Goal: Browse casually: Explore the website without a specific task or goal

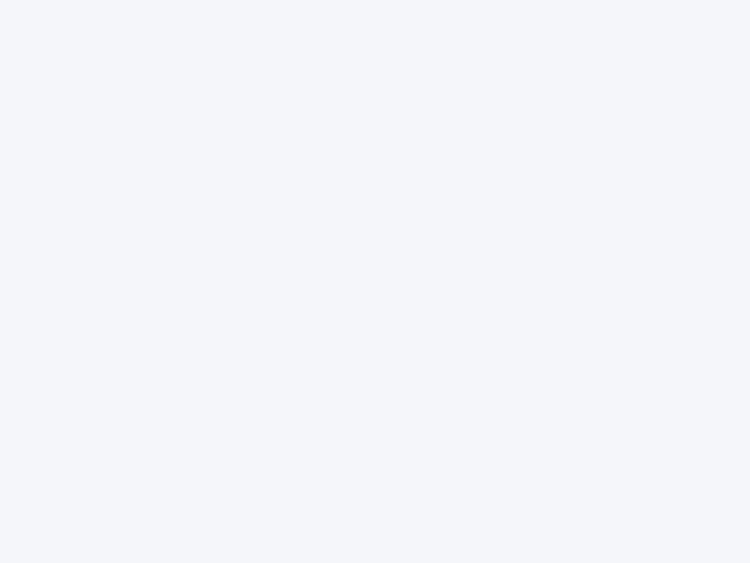
click at [375, 281] on div at bounding box center [375, 281] width 750 height 563
